Goal: Task Accomplishment & Management: Complete application form

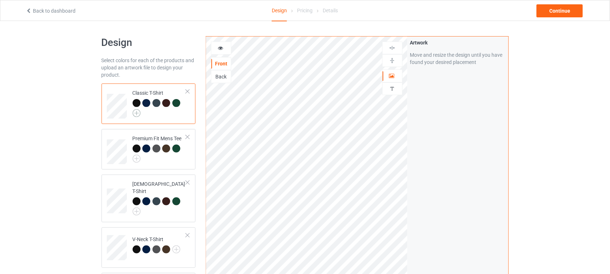
click at [137, 112] on img at bounding box center [137, 113] width 8 height 8
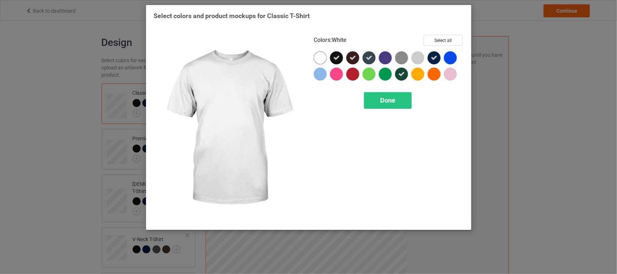
click at [320, 57] on div at bounding box center [320, 57] width 13 height 13
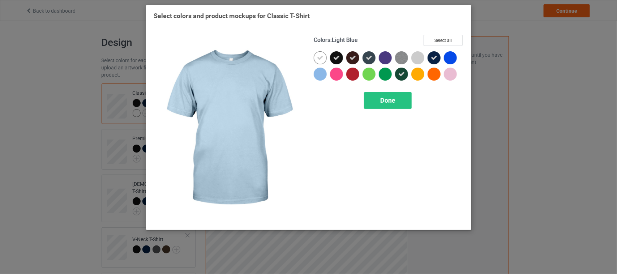
click at [321, 73] on div at bounding box center [320, 74] width 13 height 13
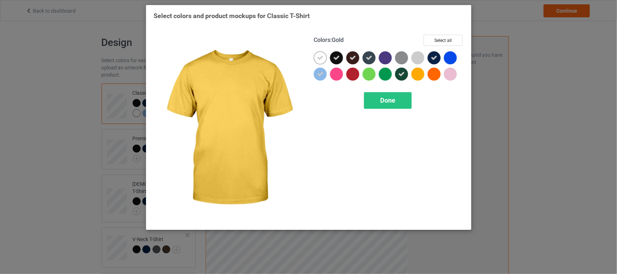
click at [420, 74] on div at bounding box center [418, 74] width 13 height 13
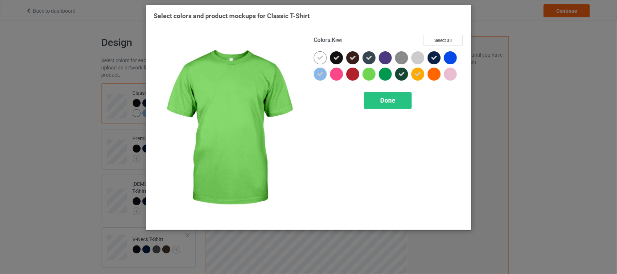
click at [371, 75] on div at bounding box center [369, 74] width 13 height 13
click at [371, 74] on icon at bounding box center [369, 74] width 7 height 7
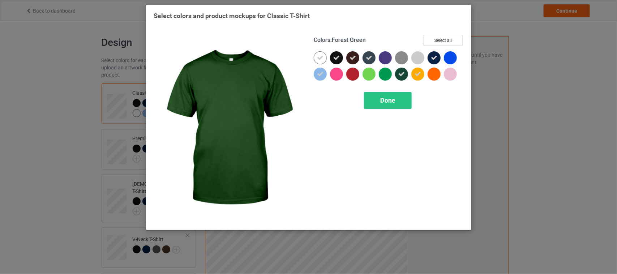
click at [404, 74] on icon at bounding box center [402, 74] width 7 height 7
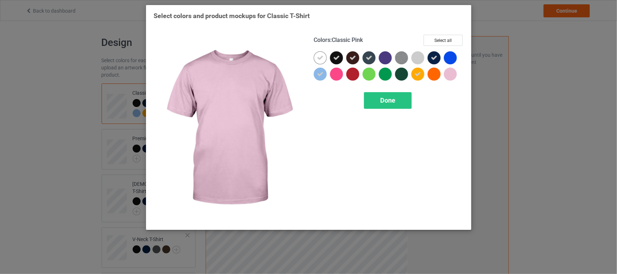
click at [447, 74] on div at bounding box center [450, 74] width 13 height 13
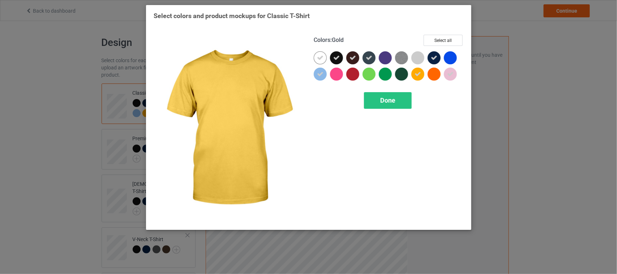
click at [420, 73] on icon at bounding box center [418, 74] width 7 height 7
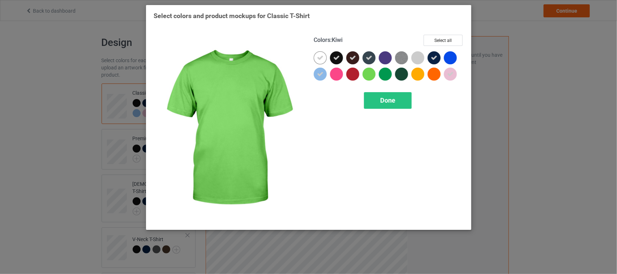
click at [373, 73] on div at bounding box center [369, 74] width 13 height 13
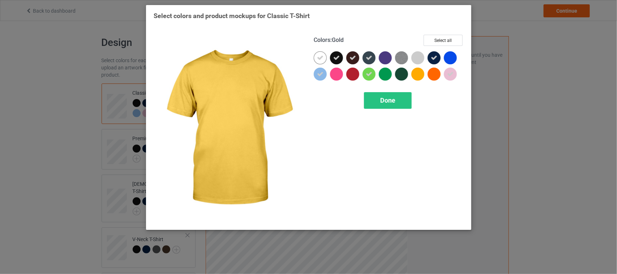
click at [418, 76] on div at bounding box center [418, 74] width 13 height 13
click at [396, 101] on div "Done" at bounding box center [388, 100] width 48 height 17
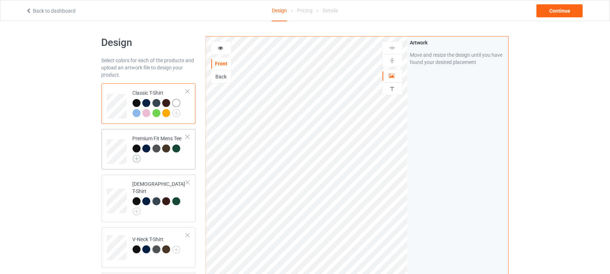
click at [139, 159] on img at bounding box center [137, 159] width 8 height 8
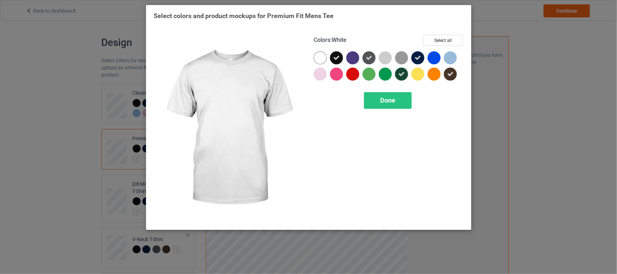
click at [318, 60] on div at bounding box center [320, 57] width 13 height 13
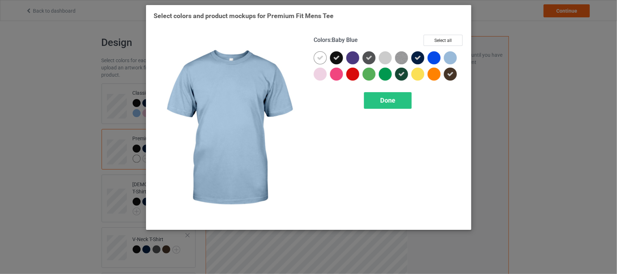
click at [448, 57] on div at bounding box center [450, 57] width 13 height 13
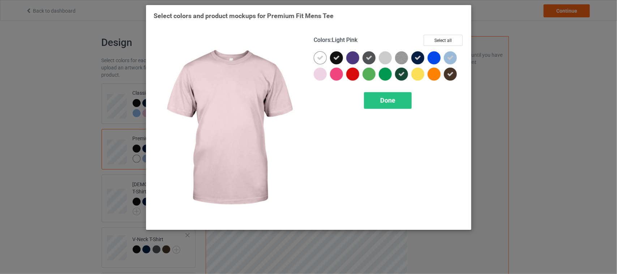
click at [322, 73] on div at bounding box center [320, 74] width 13 height 13
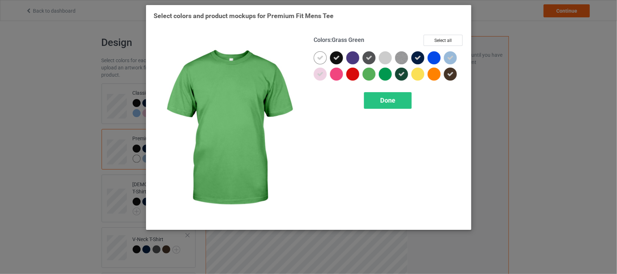
click at [367, 73] on div at bounding box center [369, 74] width 13 height 13
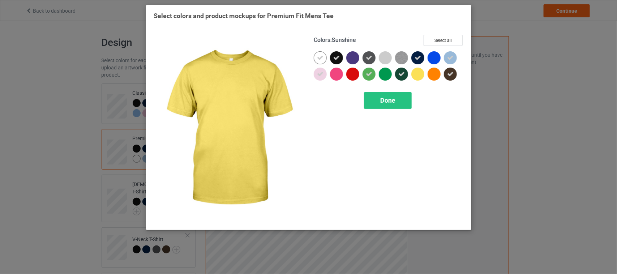
click at [417, 73] on div at bounding box center [418, 74] width 13 height 13
click at [393, 101] on span "Done" at bounding box center [387, 101] width 15 height 8
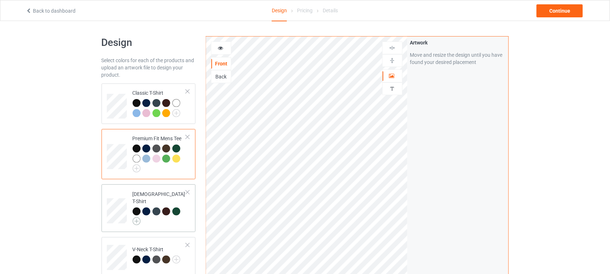
click at [138, 217] on img at bounding box center [137, 221] width 8 height 8
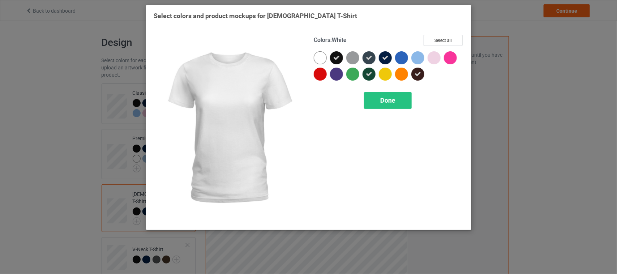
click at [324, 55] on div at bounding box center [320, 57] width 13 height 13
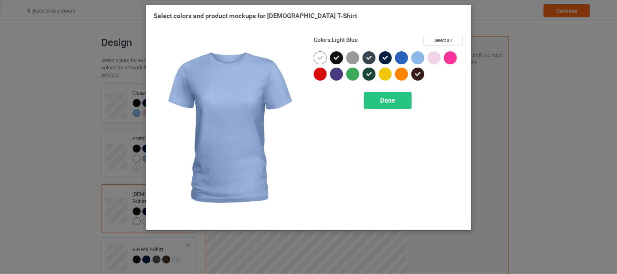
click at [419, 55] on div at bounding box center [418, 57] width 13 height 13
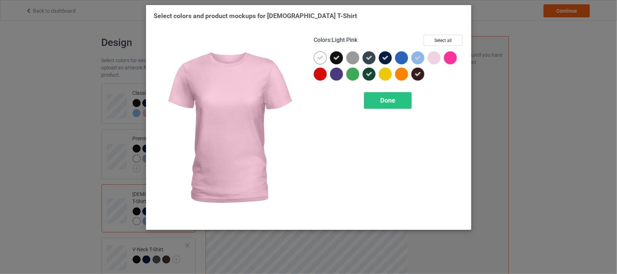
click at [435, 57] on div at bounding box center [434, 57] width 13 height 13
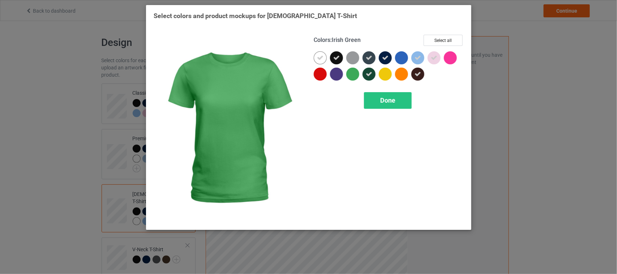
click at [351, 75] on div at bounding box center [352, 74] width 13 height 13
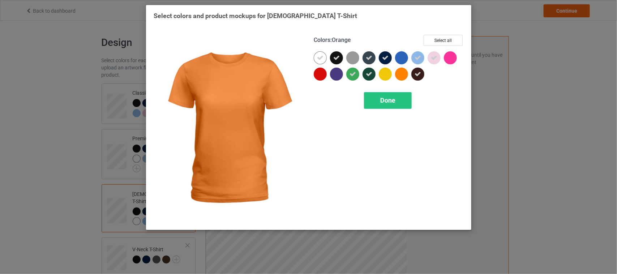
click at [400, 73] on div at bounding box center [401, 74] width 13 height 13
click at [399, 74] on icon at bounding box center [402, 74] width 7 height 7
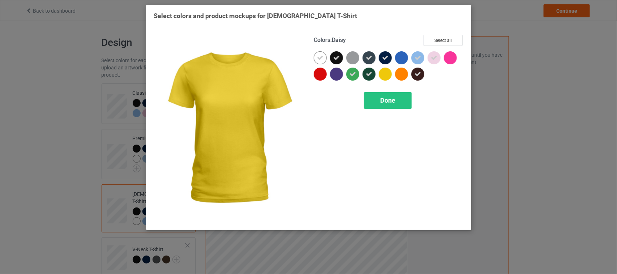
click at [383, 74] on div at bounding box center [385, 74] width 13 height 13
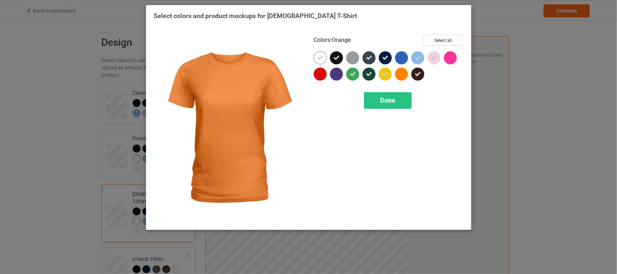
click at [403, 74] on div at bounding box center [401, 74] width 13 height 13
click at [393, 100] on span "Done" at bounding box center [387, 101] width 15 height 8
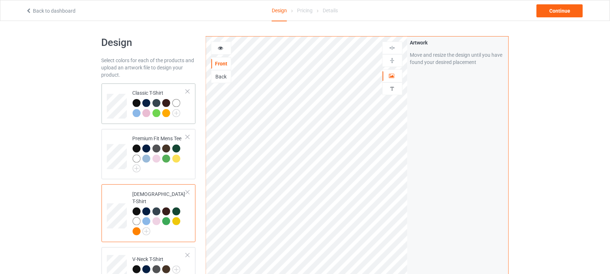
click at [181, 112] on div at bounding box center [160, 109] width 54 height 20
click at [178, 113] on img at bounding box center [176, 113] width 8 height 8
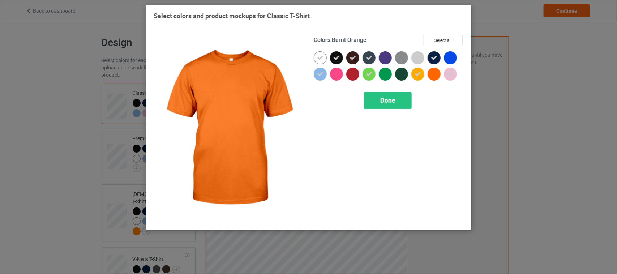
click at [436, 71] on div at bounding box center [434, 74] width 13 height 13
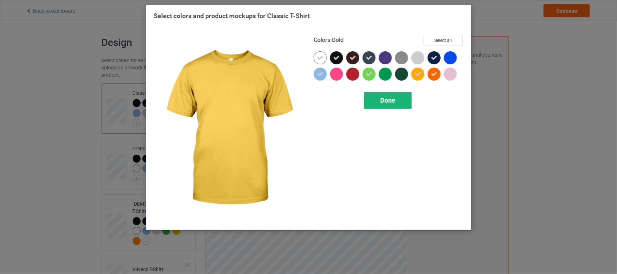
click at [389, 99] on span "Done" at bounding box center [387, 101] width 15 height 8
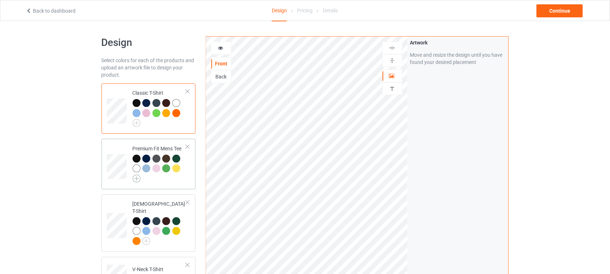
click at [136, 177] on img at bounding box center [137, 179] width 8 height 8
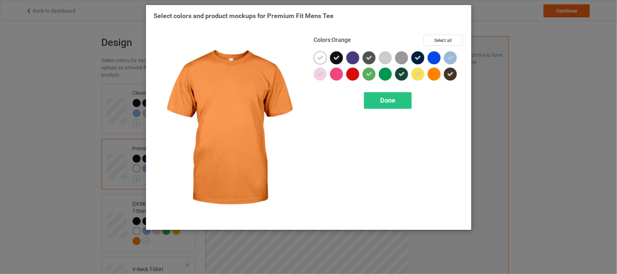
click at [434, 71] on div at bounding box center [434, 74] width 13 height 13
click at [398, 102] on div "Done" at bounding box center [388, 100] width 48 height 17
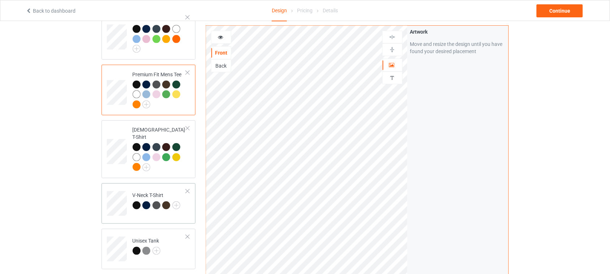
scroll to position [90, 0]
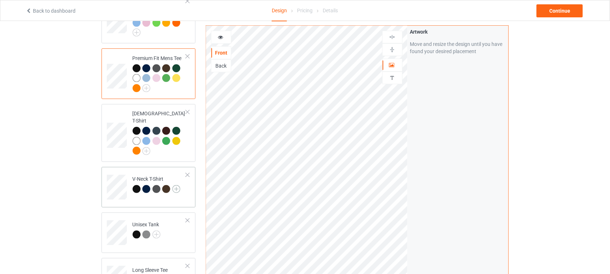
click at [176, 185] on img at bounding box center [176, 189] width 8 height 8
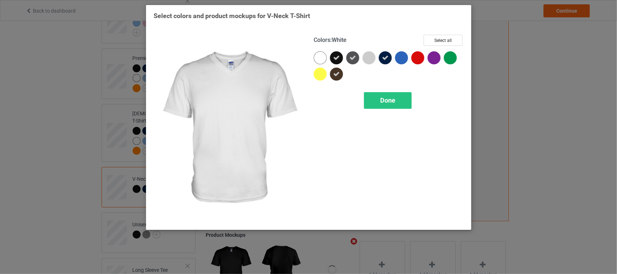
click at [324, 59] on div at bounding box center [320, 57] width 13 height 13
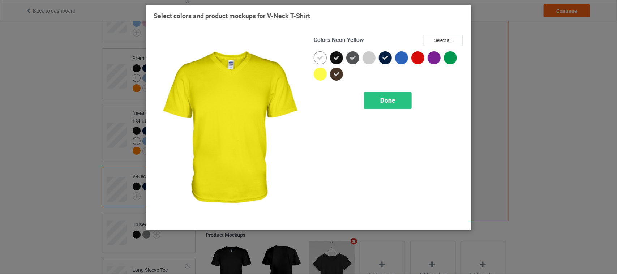
click at [324, 75] on div at bounding box center [320, 74] width 13 height 13
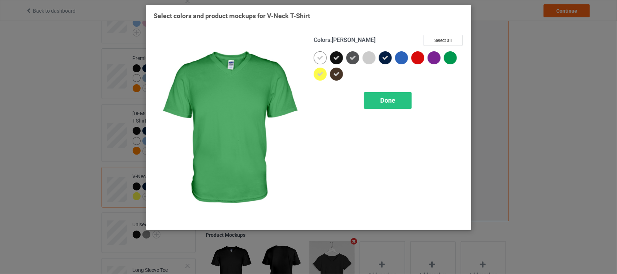
click at [451, 55] on div at bounding box center [450, 57] width 13 height 13
click at [399, 99] on div "Done" at bounding box center [388, 100] width 48 height 17
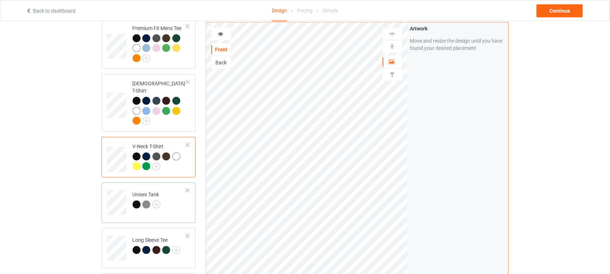
scroll to position [136, 0]
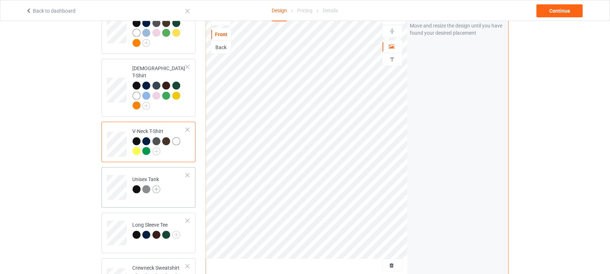
click at [158, 186] on img at bounding box center [157, 190] width 8 height 8
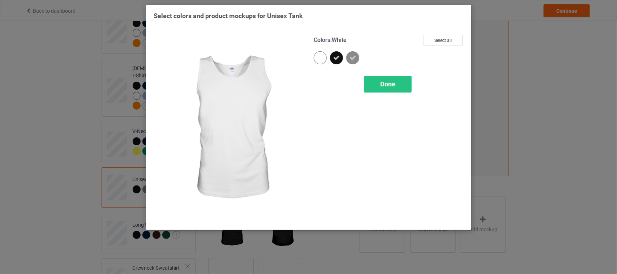
click at [321, 59] on div at bounding box center [320, 57] width 13 height 13
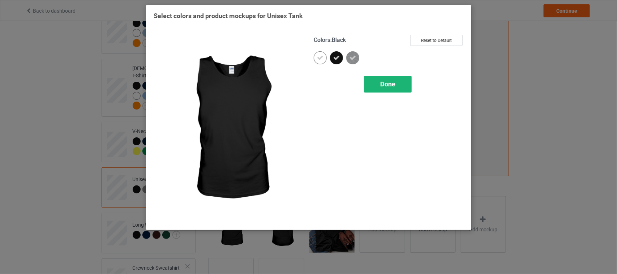
click at [391, 86] on span "Done" at bounding box center [387, 84] width 15 height 8
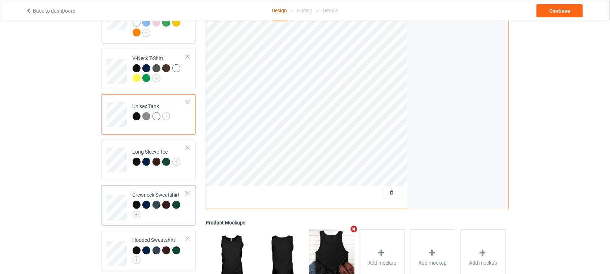
scroll to position [226, 0]
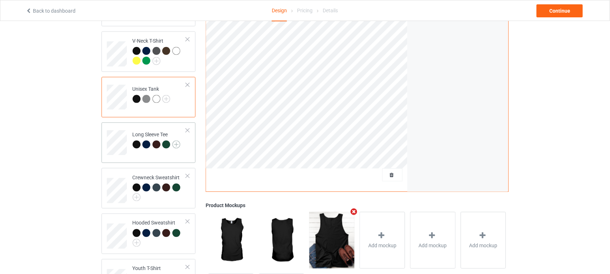
click at [178, 141] on img at bounding box center [176, 145] width 8 height 8
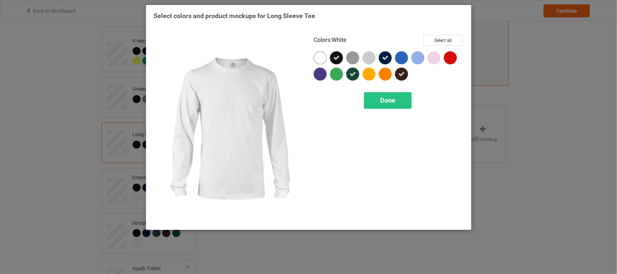
click at [318, 58] on div at bounding box center [320, 57] width 13 height 13
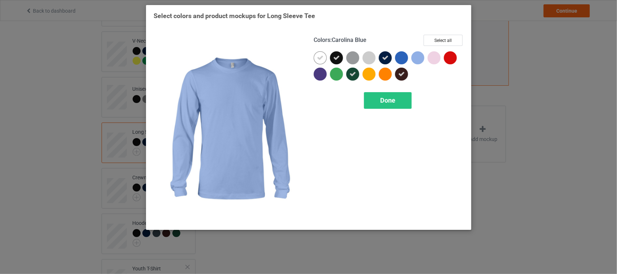
click at [417, 57] on div at bounding box center [418, 57] width 13 height 13
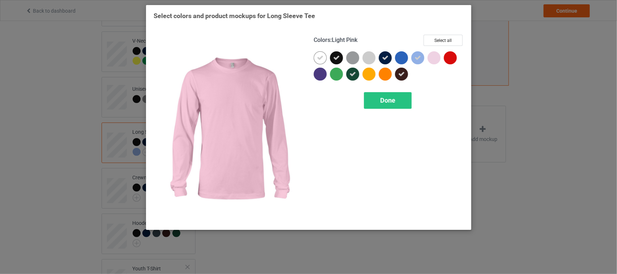
click at [436, 57] on div at bounding box center [434, 57] width 13 height 13
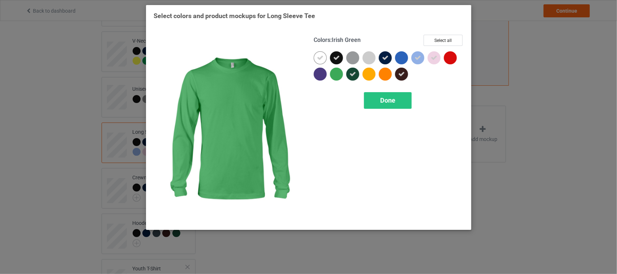
click at [334, 75] on div at bounding box center [336, 74] width 13 height 13
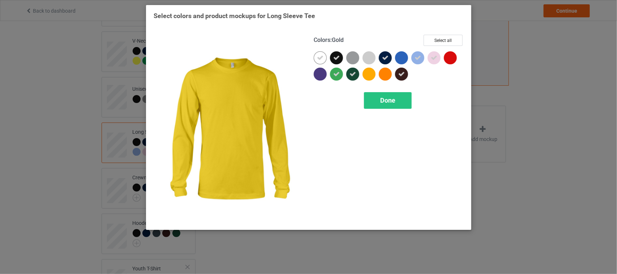
click at [369, 75] on div at bounding box center [369, 74] width 13 height 13
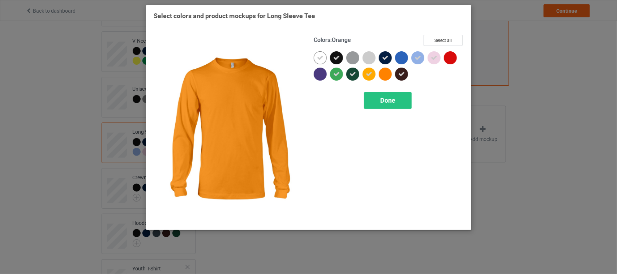
click at [386, 73] on div at bounding box center [385, 74] width 13 height 13
click at [387, 96] on div "Done" at bounding box center [388, 100] width 48 height 17
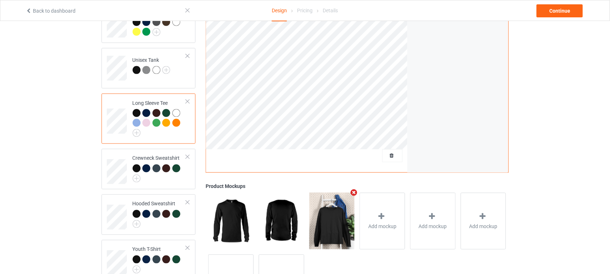
scroll to position [271, 0]
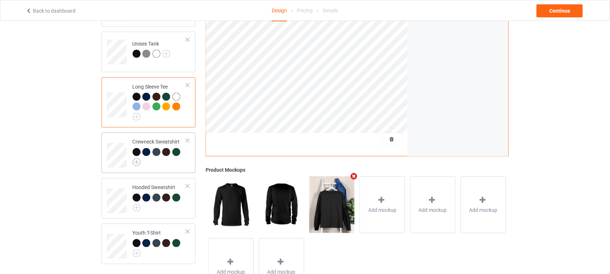
click at [138, 158] on img at bounding box center [137, 162] width 8 height 8
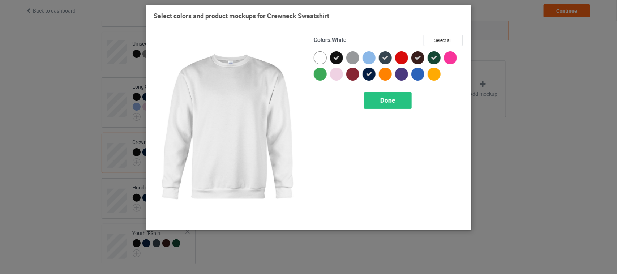
click at [323, 55] on div at bounding box center [320, 57] width 13 height 13
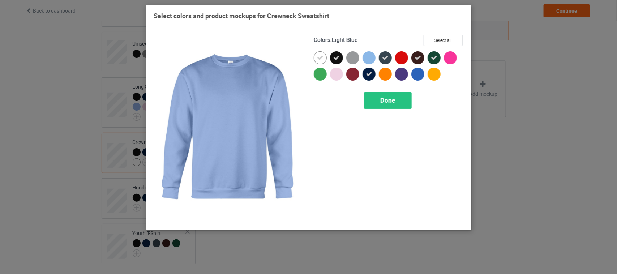
click at [367, 59] on div at bounding box center [369, 57] width 13 height 13
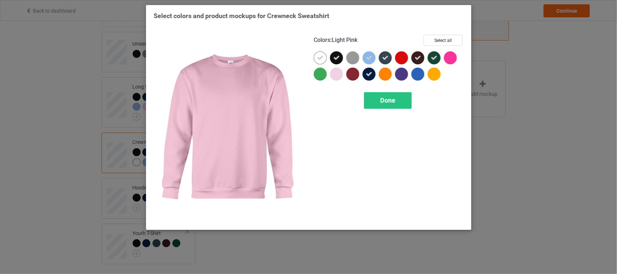
click at [337, 75] on div at bounding box center [336, 74] width 13 height 13
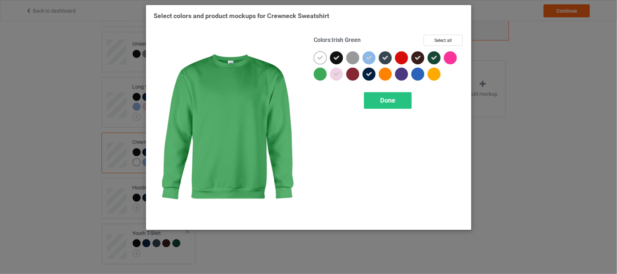
click at [322, 73] on div at bounding box center [320, 74] width 13 height 13
click at [319, 72] on icon at bounding box center [320, 74] width 7 height 7
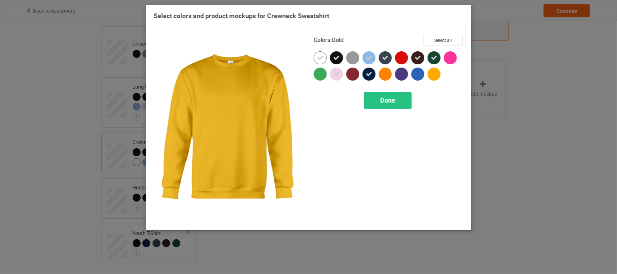
click at [434, 74] on div at bounding box center [434, 74] width 13 height 13
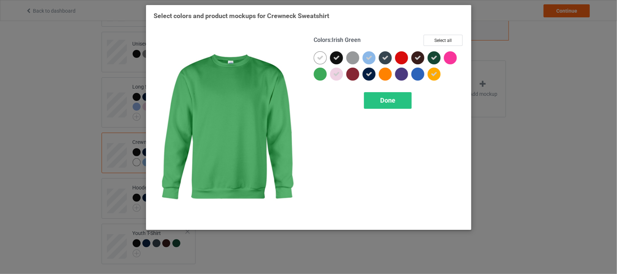
click at [315, 75] on div at bounding box center [320, 74] width 13 height 13
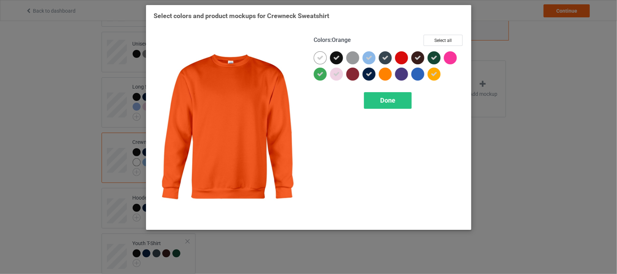
click at [384, 74] on div at bounding box center [385, 74] width 13 height 13
click at [396, 98] on div "Done" at bounding box center [388, 100] width 48 height 17
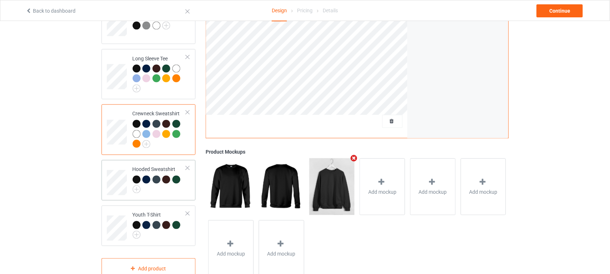
scroll to position [314, 0]
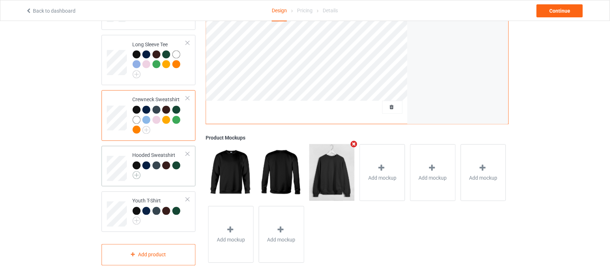
click at [138, 171] on img at bounding box center [137, 175] width 8 height 8
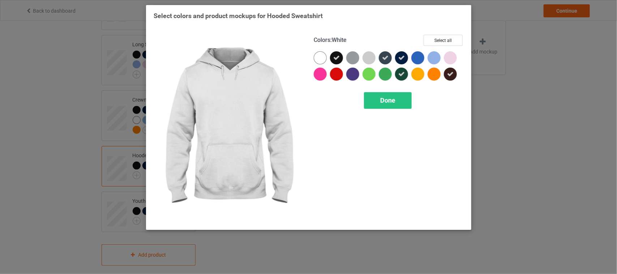
click at [318, 58] on div at bounding box center [320, 57] width 13 height 13
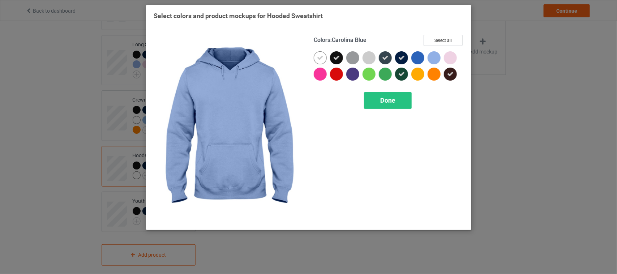
click at [436, 56] on div at bounding box center [434, 57] width 13 height 13
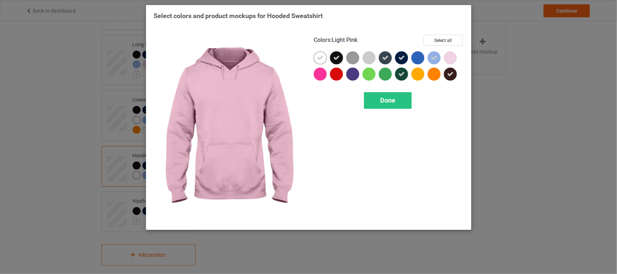
click at [452, 56] on div at bounding box center [450, 57] width 13 height 13
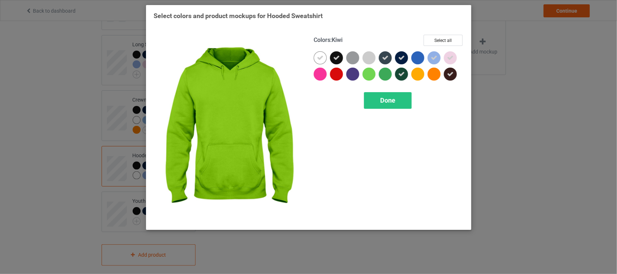
click at [367, 73] on div at bounding box center [369, 74] width 13 height 13
click at [368, 71] on icon at bounding box center [369, 74] width 7 height 7
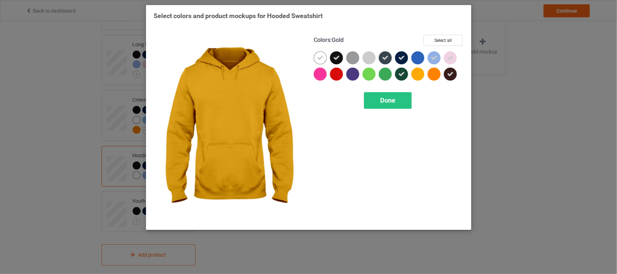
click at [417, 74] on div at bounding box center [418, 74] width 13 height 13
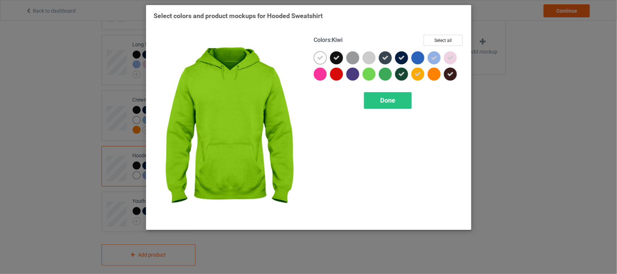
click at [366, 72] on div at bounding box center [369, 74] width 13 height 13
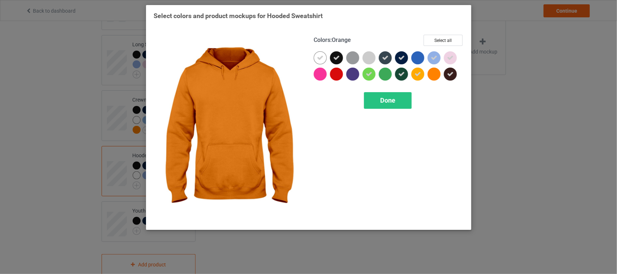
click at [431, 71] on div at bounding box center [434, 74] width 13 height 13
click at [386, 102] on span "Done" at bounding box center [387, 101] width 15 height 8
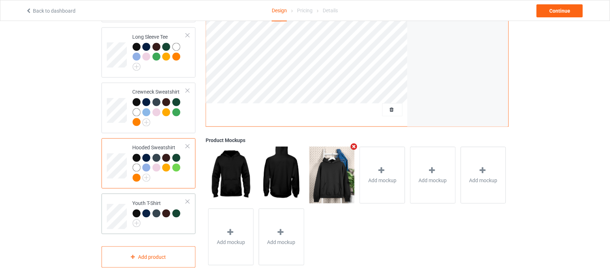
scroll to position [324, 0]
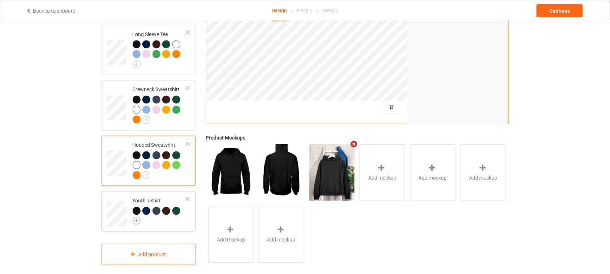
click at [137, 217] on img at bounding box center [137, 221] width 8 height 8
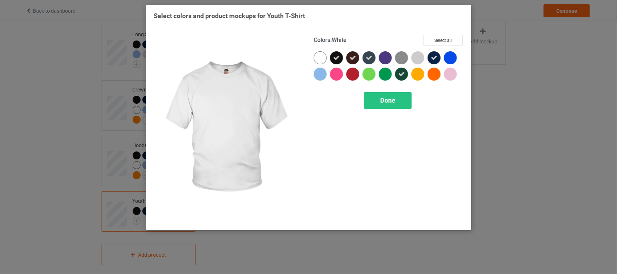
click at [319, 58] on div at bounding box center [320, 57] width 13 height 13
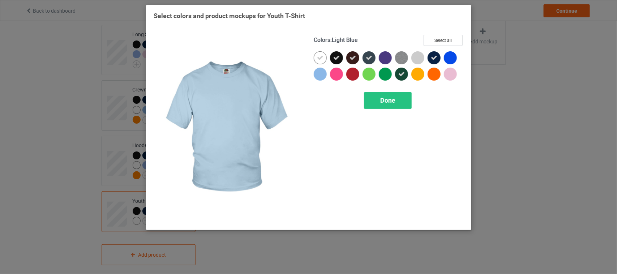
click at [318, 74] on div at bounding box center [320, 74] width 13 height 13
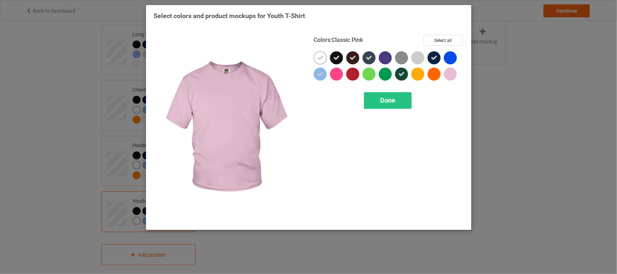
click at [449, 74] on div at bounding box center [450, 74] width 13 height 13
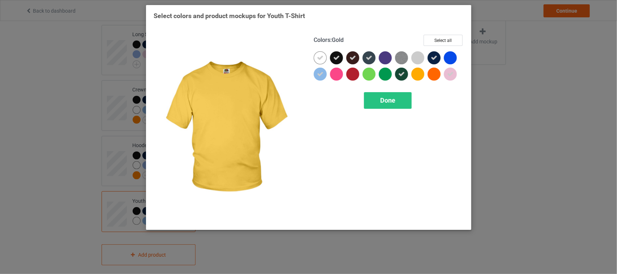
click at [418, 73] on div at bounding box center [418, 74] width 13 height 13
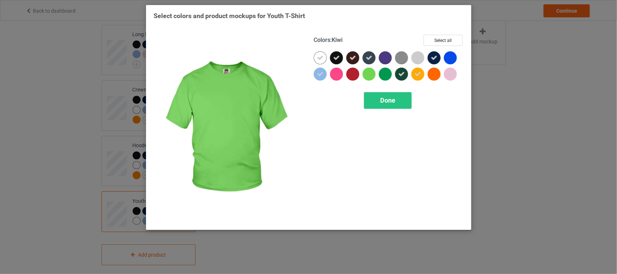
click at [366, 73] on div at bounding box center [369, 74] width 13 height 13
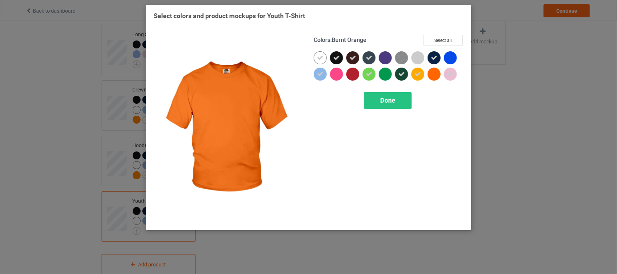
click at [433, 73] on div at bounding box center [434, 74] width 13 height 13
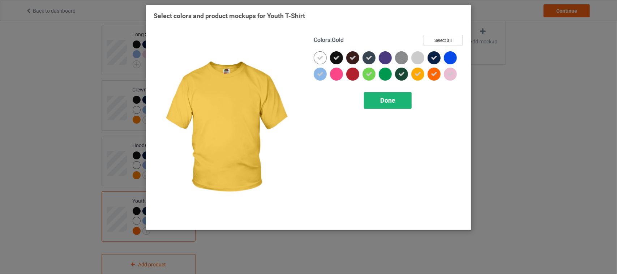
click at [395, 98] on span "Done" at bounding box center [387, 101] width 15 height 8
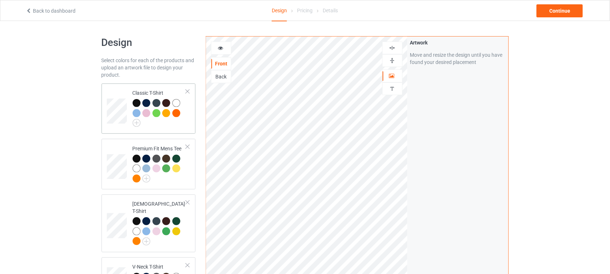
click at [183, 123] on div at bounding box center [160, 113] width 54 height 28
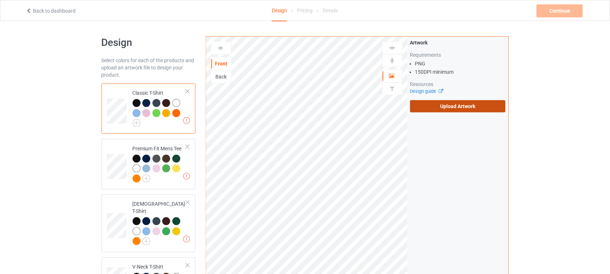
click at [458, 105] on label "Upload Artwork" at bounding box center [458, 106] width 96 height 12
click at [0, 0] on input "Upload Artwork" at bounding box center [0, 0] width 0 height 0
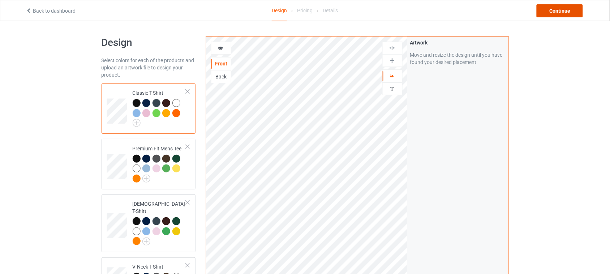
click at [565, 8] on div "Continue" at bounding box center [560, 10] width 46 height 13
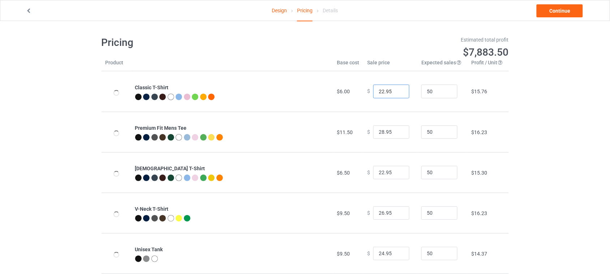
click at [380, 94] on input "22.95" at bounding box center [392, 92] width 36 height 14
type input "26.95"
click at [380, 134] on input "28.95" at bounding box center [392, 132] width 36 height 14
click at [379, 131] on input "28.95" at bounding box center [392, 132] width 36 height 14
drag, startPoint x: 381, startPoint y: 133, endPoint x: 365, endPoint y: 134, distance: 15.6
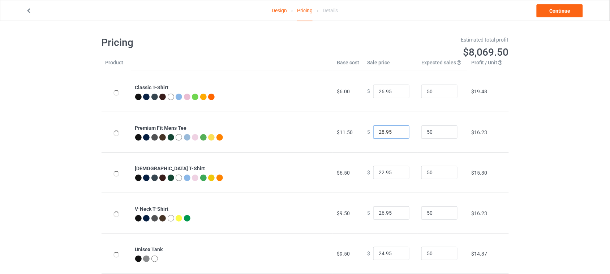
click at [367, 134] on div "$ 28.95" at bounding box center [390, 132] width 46 height 14
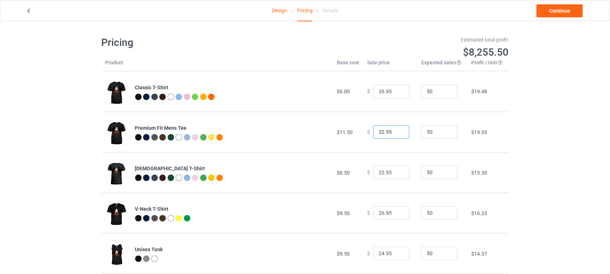
type input "32.95"
drag, startPoint x: 380, startPoint y: 174, endPoint x: 363, endPoint y: 174, distance: 16.3
click at [367, 174] on div "$ 22.95" at bounding box center [390, 173] width 46 height 14
type input "27.95"
click at [380, 213] on input "26.95" at bounding box center [392, 213] width 36 height 14
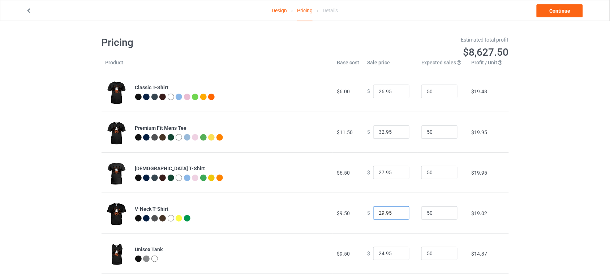
drag, startPoint x: 379, startPoint y: 213, endPoint x: 360, endPoint y: 214, distance: 19.2
click at [363, 214] on td "$ 29.95" at bounding box center [390, 213] width 54 height 41
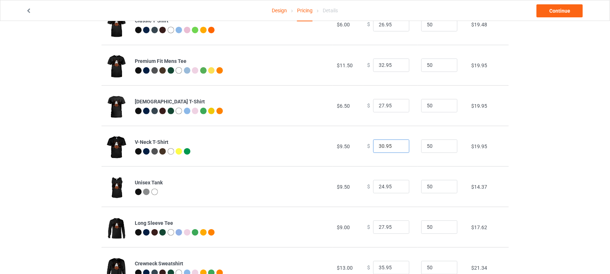
scroll to position [90, 0]
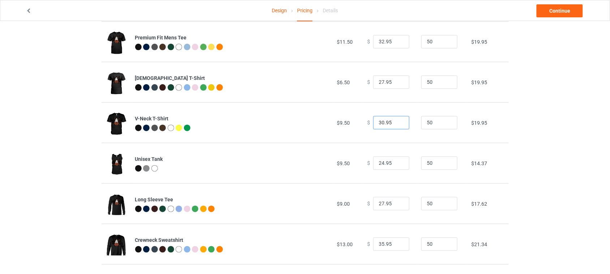
type input "30.95"
drag, startPoint x: 381, startPoint y: 162, endPoint x: 369, endPoint y: 163, distance: 12.1
click at [369, 163] on div "$ 24.95" at bounding box center [390, 164] width 46 height 14
type input "30.95"
drag, startPoint x: 380, startPoint y: 203, endPoint x: 361, endPoint y: 204, distance: 19.2
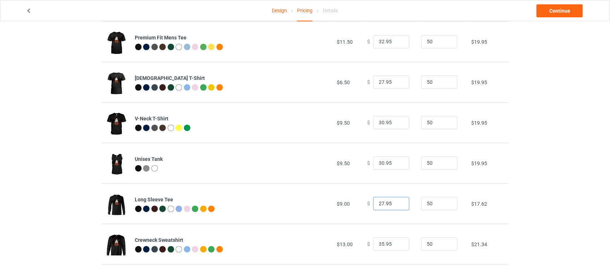
click at [363, 203] on td "$ 27.95" at bounding box center [390, 203] width 54 height 41
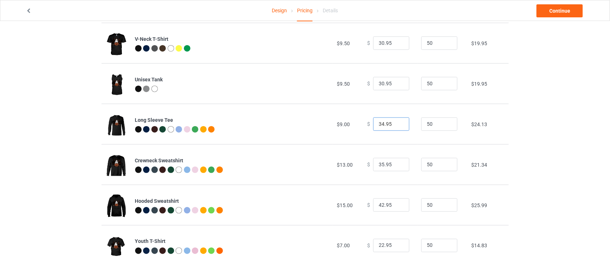
scroll to position [176, 0]
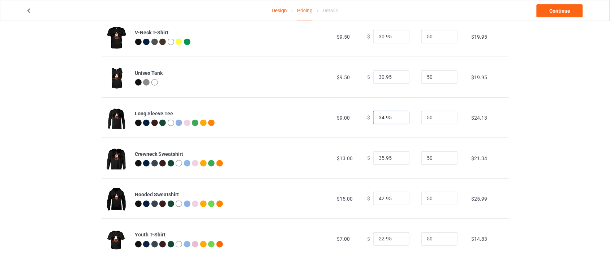
type input "34.95"
click at [378, 159] on input "35.95" at bounding box center [392, 159] width 36 height 14
type input "39.95"
drag, startPoint x: 380, startPoint y: 196, endPoint x: 359, endPoint y: 196, distance: 21.3
click at [363, 196] on td "$ 42.95" at bounding box center [390, 198] width 54 height 41
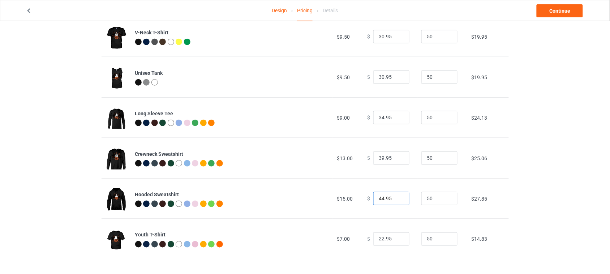
type input "44.95"
click at [379, 241] on input "22.95" at bounding box center [392, 240] width 36 height 14
type input "25.95"
click at [567, 178] on div "Design Pricing Details Continue Pricing Estimated total profit $9,697.00 Produc…" at bounding box center [305, 60] width 610 height 430
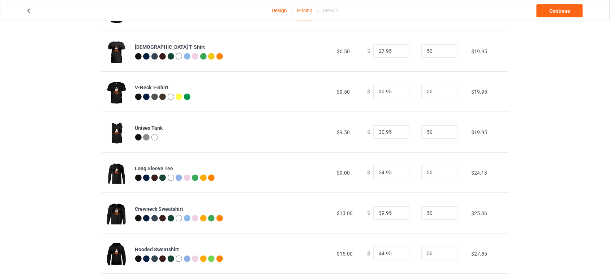
scroll to position [0, 0]
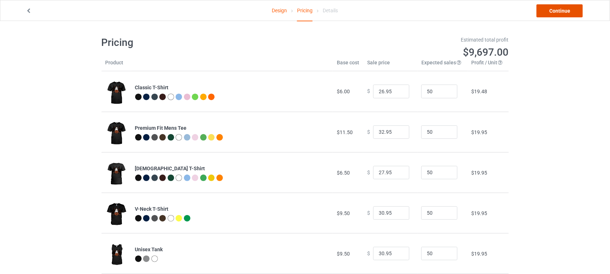
click at [561, 11] on link "Continue" at bounding box center [560, 10] width 46 height 13
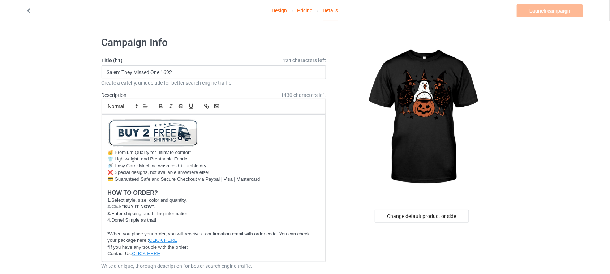
click at [283, 11] on link "Design" at bounding box center [279, 10] width 15 height 20
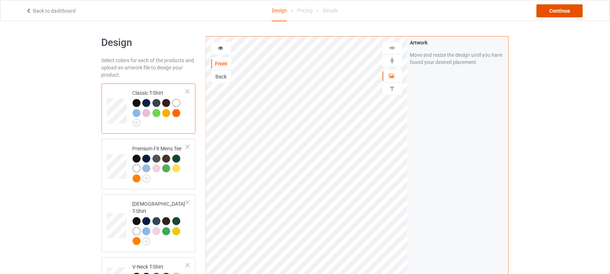
click at [571, 10] on div "Continue" at bounding box center [560, 10] width 46 height 13
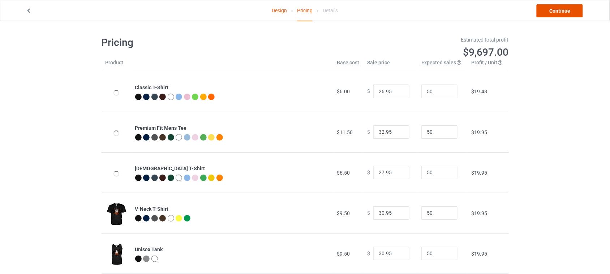
click at [568, 13] on link "Continue" at bounding box center [560, 10] width 46 height 13
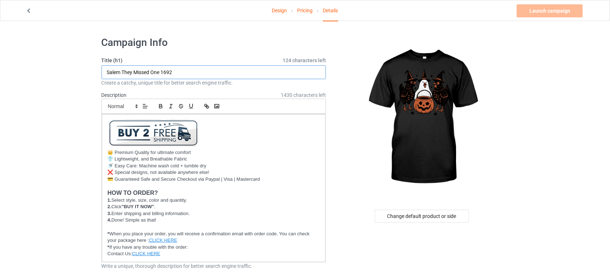
drag, startPoint x: 182, startPoint y: 71, endPoint x: 57, endPoint y: 71, distance: 124.4
paste input "Pumpkin Chicken Fall Retro [DATE]"
drag, startPoint x: 145, startPoint y: 71, endPoint x: 79, endPoint y: 76, distance: 66.4
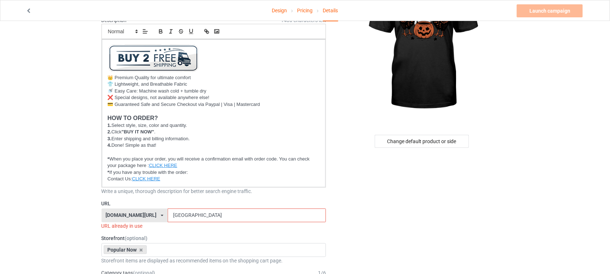
scroll to position [181, 0]
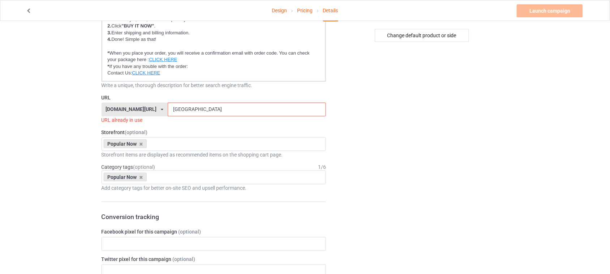
type input "Pumpkin Chicken Fall Retro [DATE]"
drag, startPoint x: 189, startPoint y: 110, endPoint x: 111, endPoint y: 109, distance: 78.1
click at [111, 109] on div "[DOMAIN_NAME][URL] [DOMAIN_NAME][URL] [DOMAIN_NAME][URL] 6273c5abfddeea00434baf…" at bounding box center [214, 110] width 225 height 14
paste input "Pumpkin Chicken"
click at [182, 107] on input "Pumpkin Chicken" at bounding box center [247, 110] width 158 height 14
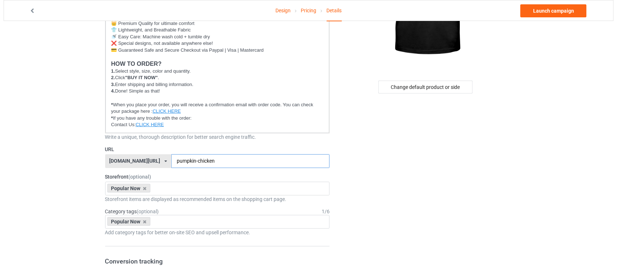
scroll to position [0, 0]
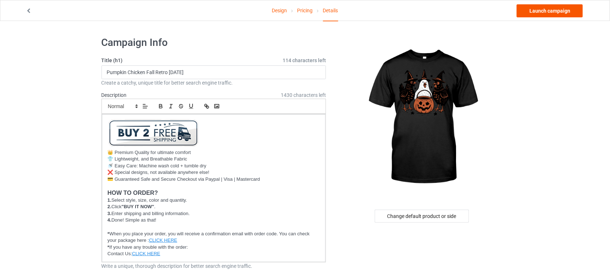
type input "pumpkin-chicken"
click at [436, 214] on div "Change default product or side" at bounding box center [422, 216] width 94 height 13
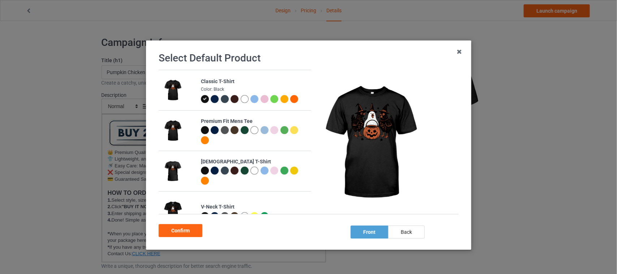
click at [290, 101] on div at bounding box center [294, 99] width 8 height 8
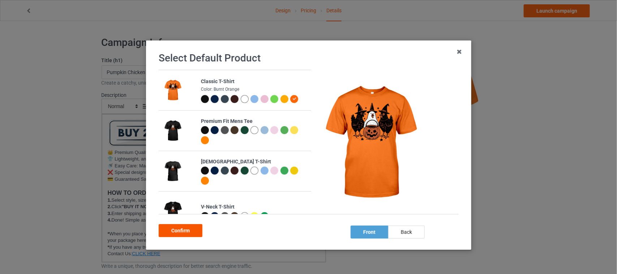
click at [178, 232] on div "Confirm" at bounding box center [181, 230] width 44 height 13
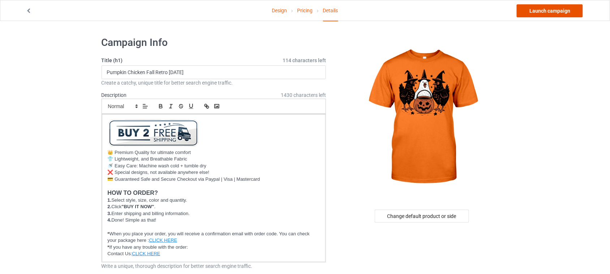
click at [561, 14] on link "Launch campaign" at bounding box center [550, 10] width 66 height 13
